Goal: Obtain resource: Download file/media

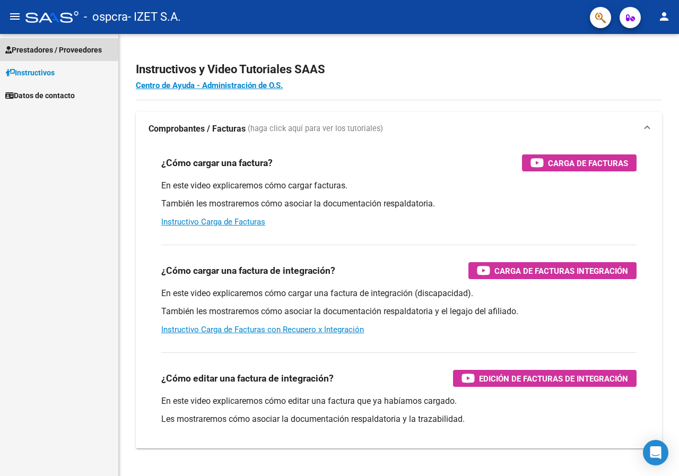
click at [77, 52] on span "Prestadores / Proveedores" at bounding box center [53, 50] width 97 height 12
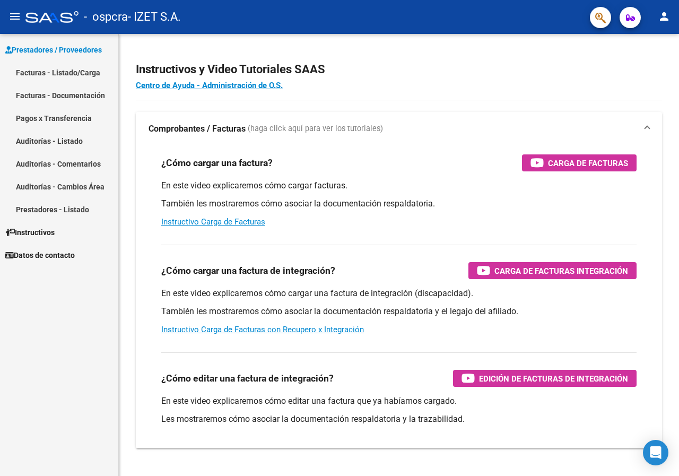
click at [83, 74] on link "Facturas - Listado/Carga" at bounding box center [59, 72] width 118 height 23
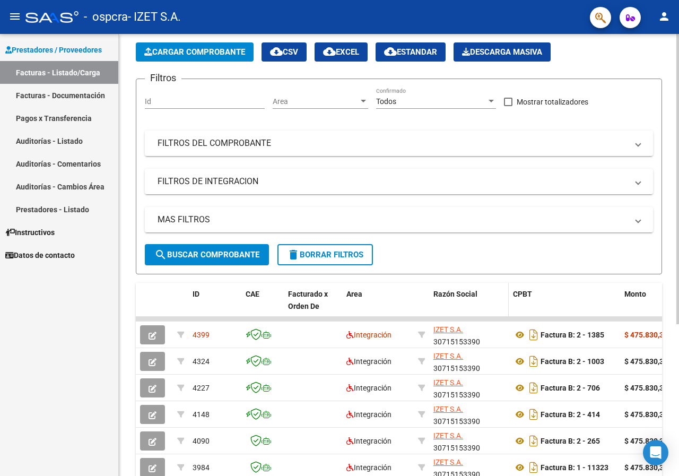
scroll to position [106, 0]
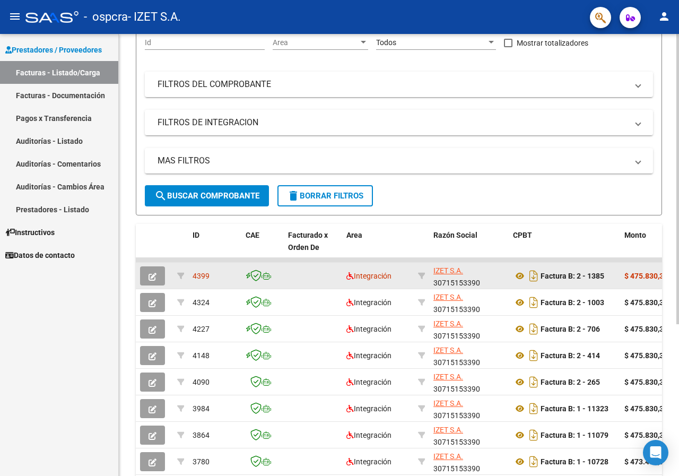
click at [151, 277] on icon "button" at bounding box center [152, 277] width 8 height 8
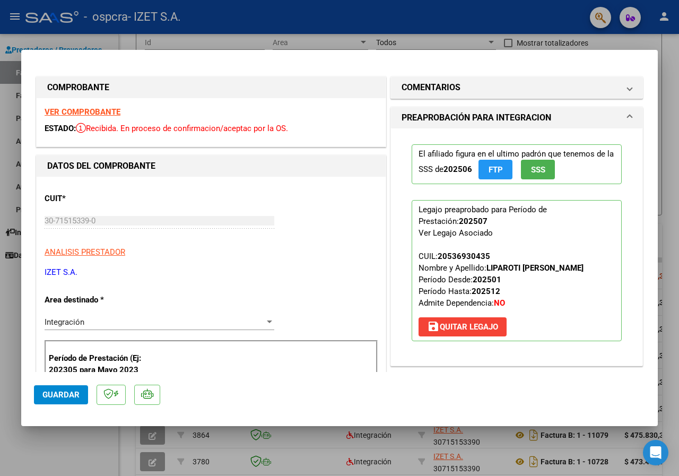
click at [110, 112] on strong "VER COMPROBANTE" at bounding box center [83, 112] width 76 height 10
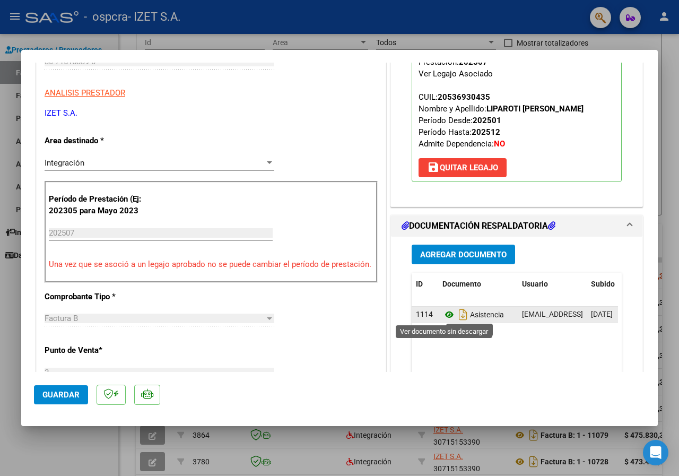
click at [447, 316] on icon at bounding box center [449, 314] width 14 height 13
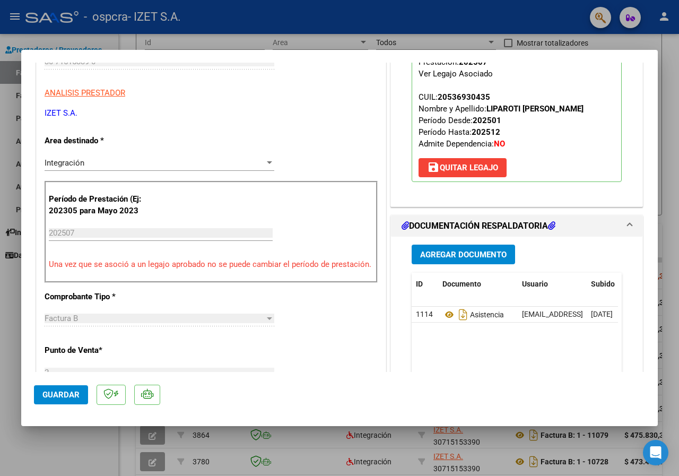
click at [75, 442] on div at bounding box center [339, 238] width 679 height 476
